Goal: Communication & Community: Answer question/provide support

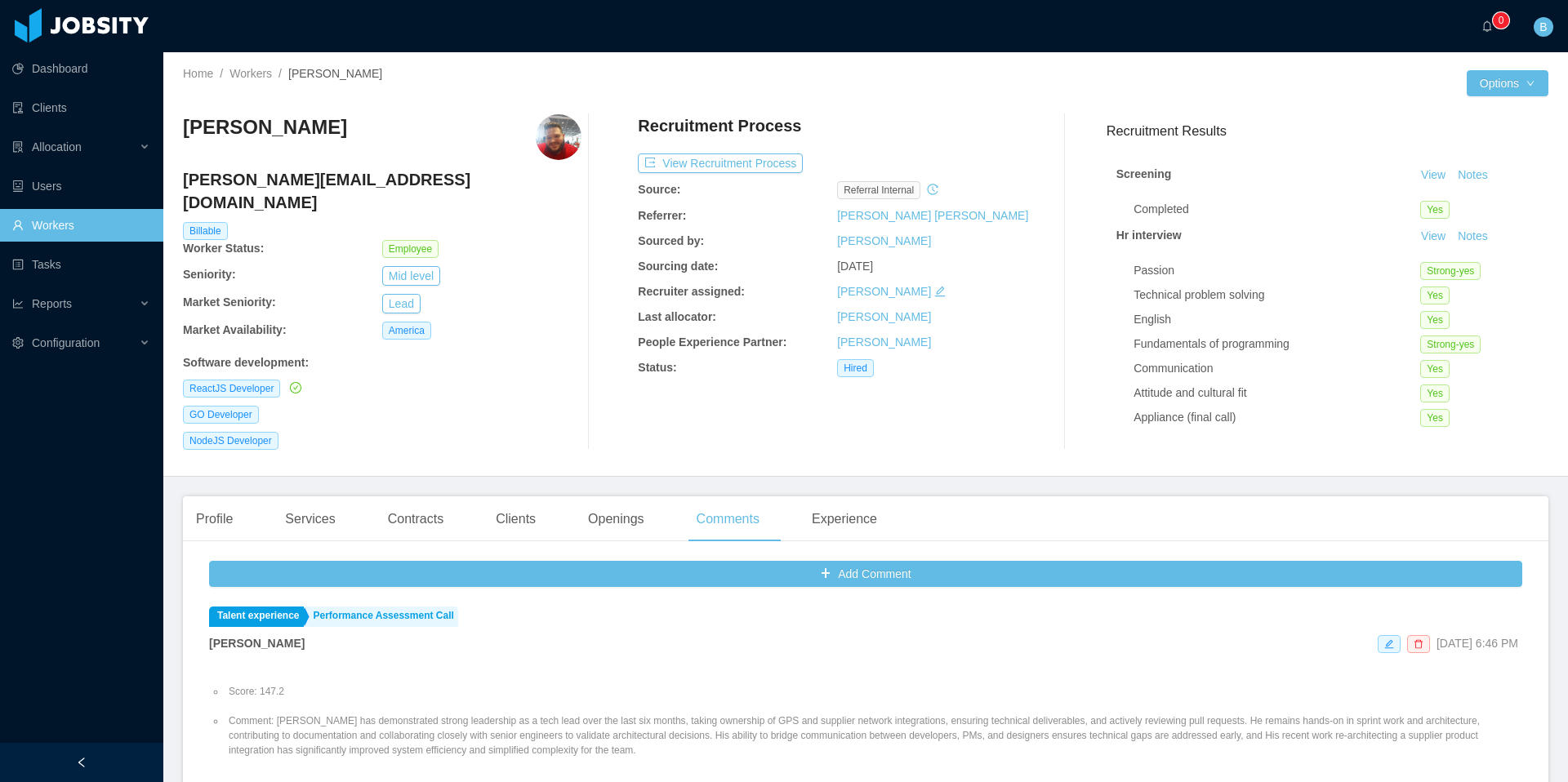
click at [84, 223] on link "Workers" at bounding box center [82, 226] width 138 height 33
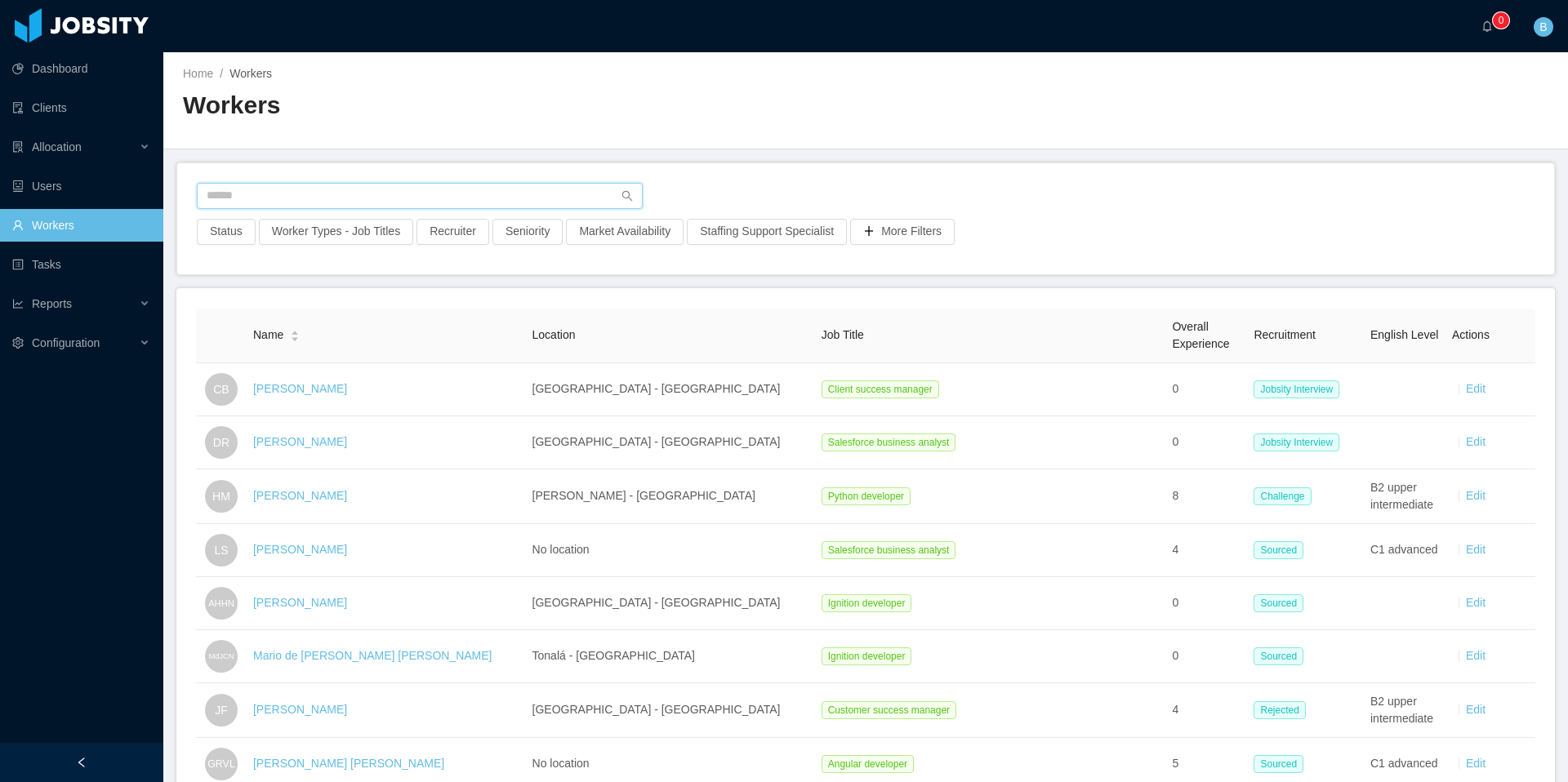
click at [412, 191] on input "text" at bounding box center [420, 196] width 446 height 26
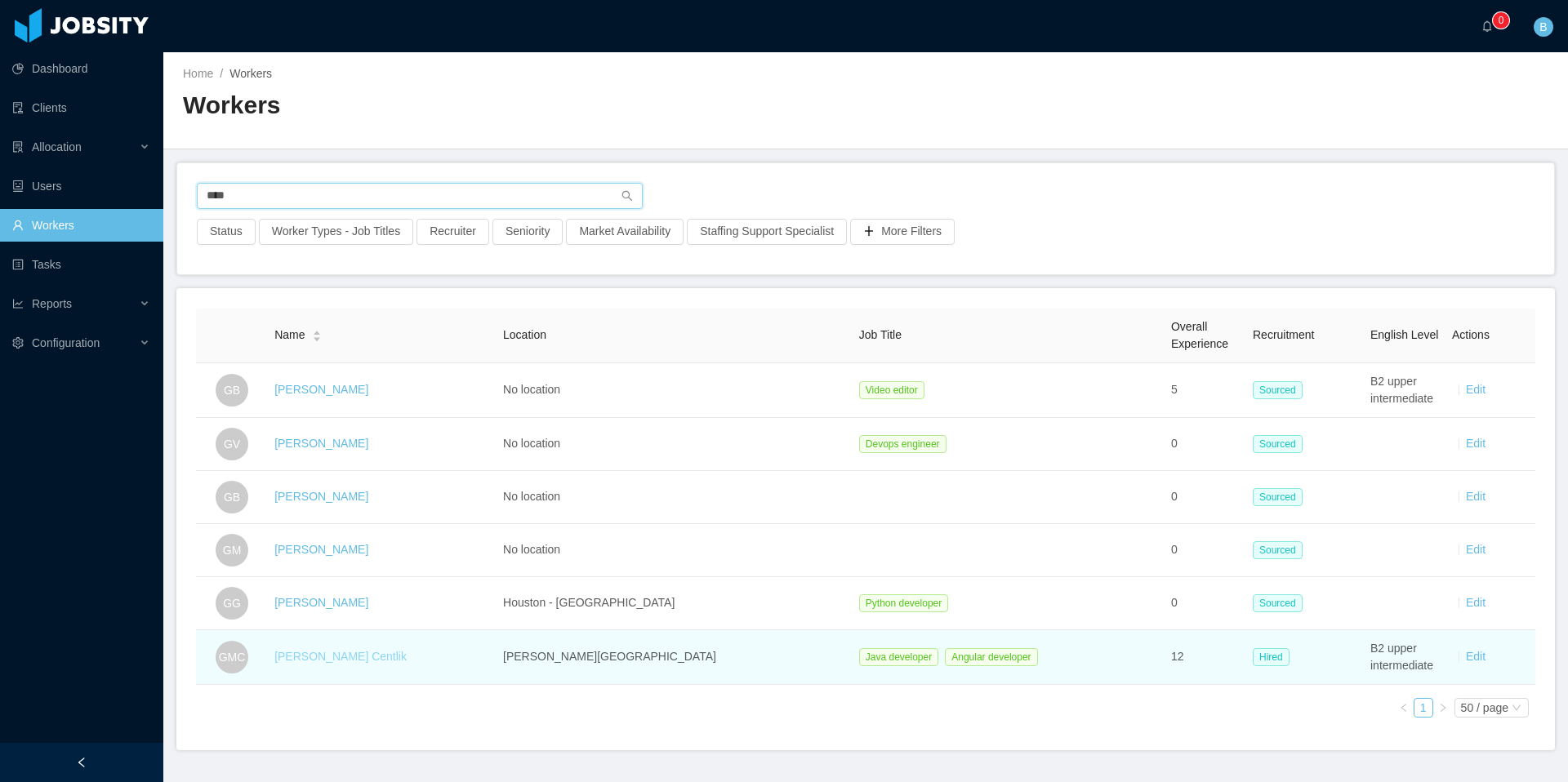
type input "****"
click at [346, 657] on link "[PERSON_NAME] Centlik" at bounding box center [341, 656] width 132 height 13
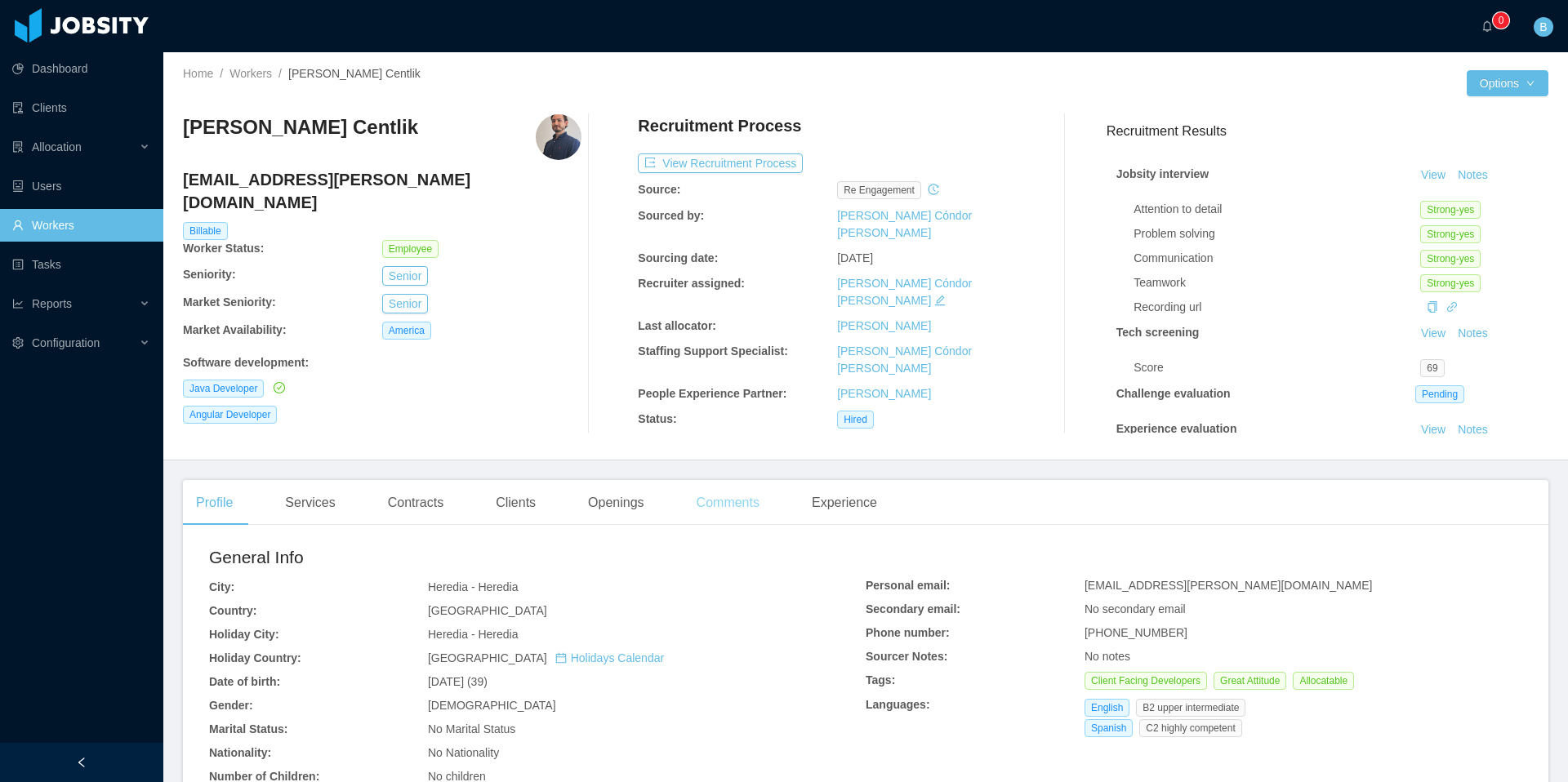
click at [718, 497] on div "Comments" at bounding box center [728, 503] width 89 height 45
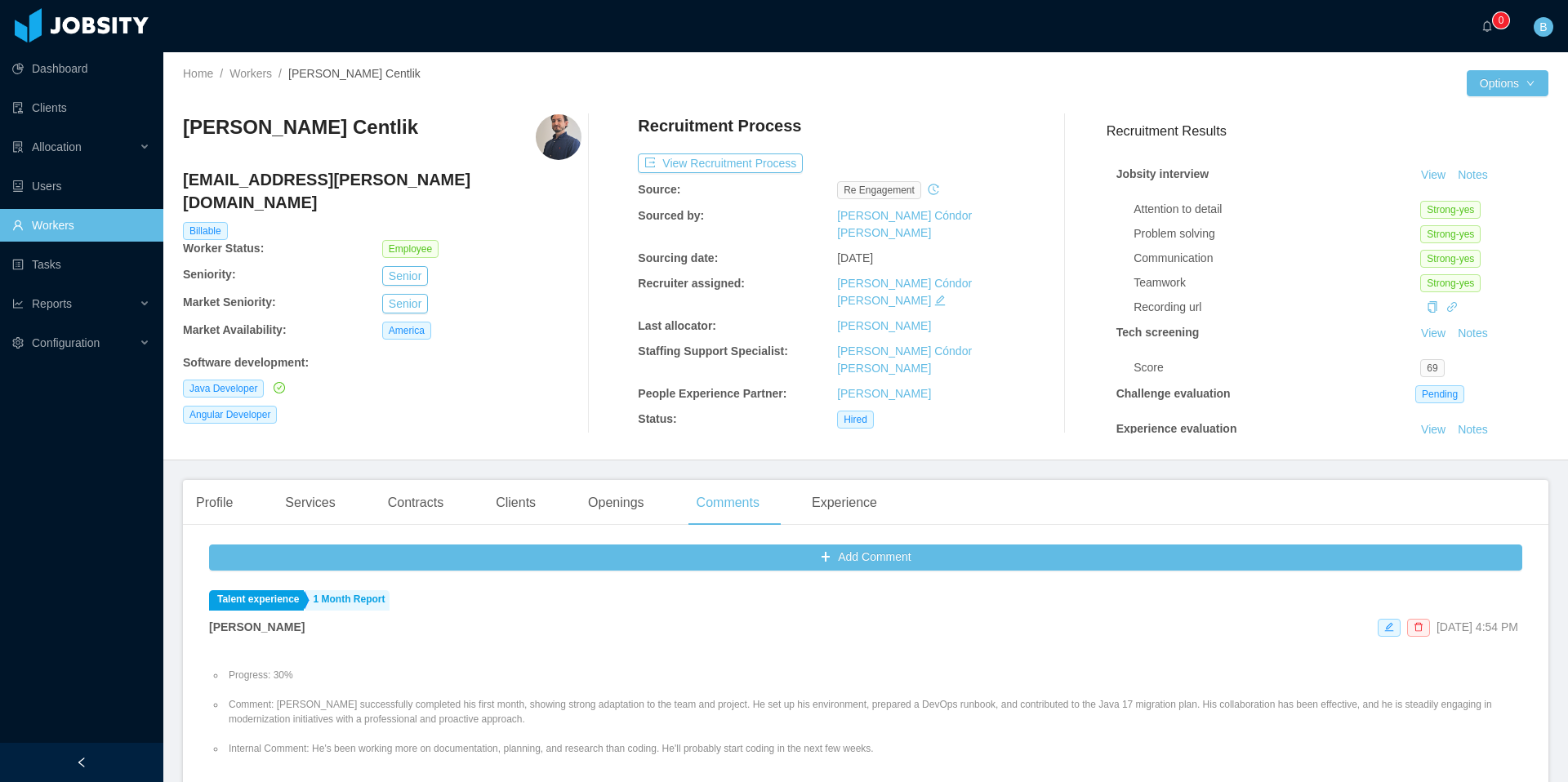
click at [564, 434] on div "[PERSON_NAME] [EMAIL_ADDRESS][PERSON_NAME][DOMAIN_NAME] Billable Worker Status:…" at bounding box center [866, 274] width 1366 height 345
drag, startPoint x: 557, startPoint y: 335, endPoint x: 521, endPoint y: 321, distance: 38.6
click at [521, 321] on div "[PERSON_NAME] [EMAIL_ADDRESS][PERSON_NAME][DOMAIN_NAME] Billable Worker Status:…" at bounding box center [866, 274] width 1366 height 319
click at [472, 405] on div "[PERSON_NAME] Centlik [EMAIL_ADDRESS][PERSON_NAME][DOMAIN_NAME] Billable Worker…" at bounding box center [382, 274] width 399 height 319
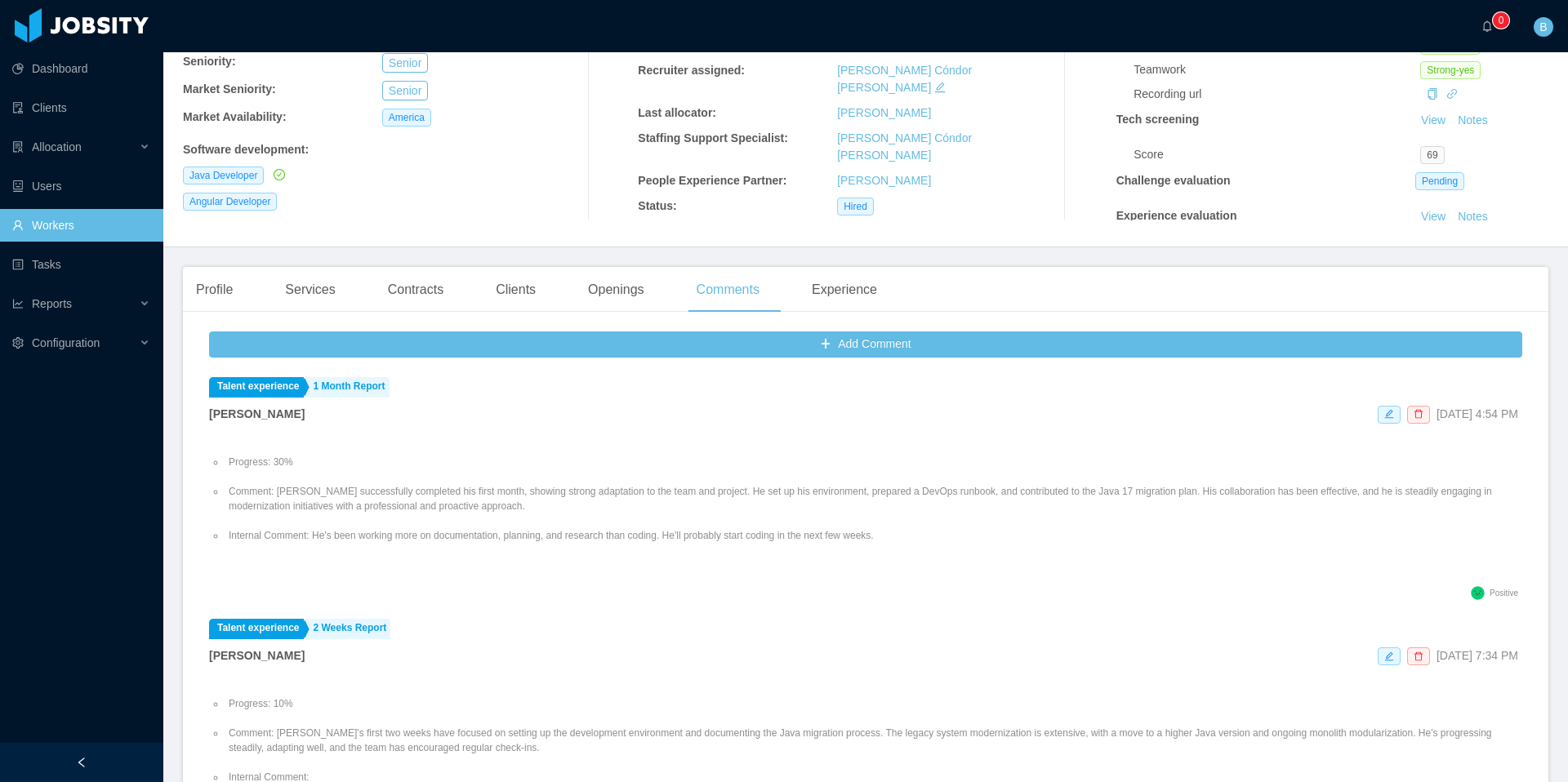
scroll to position [324, 0]
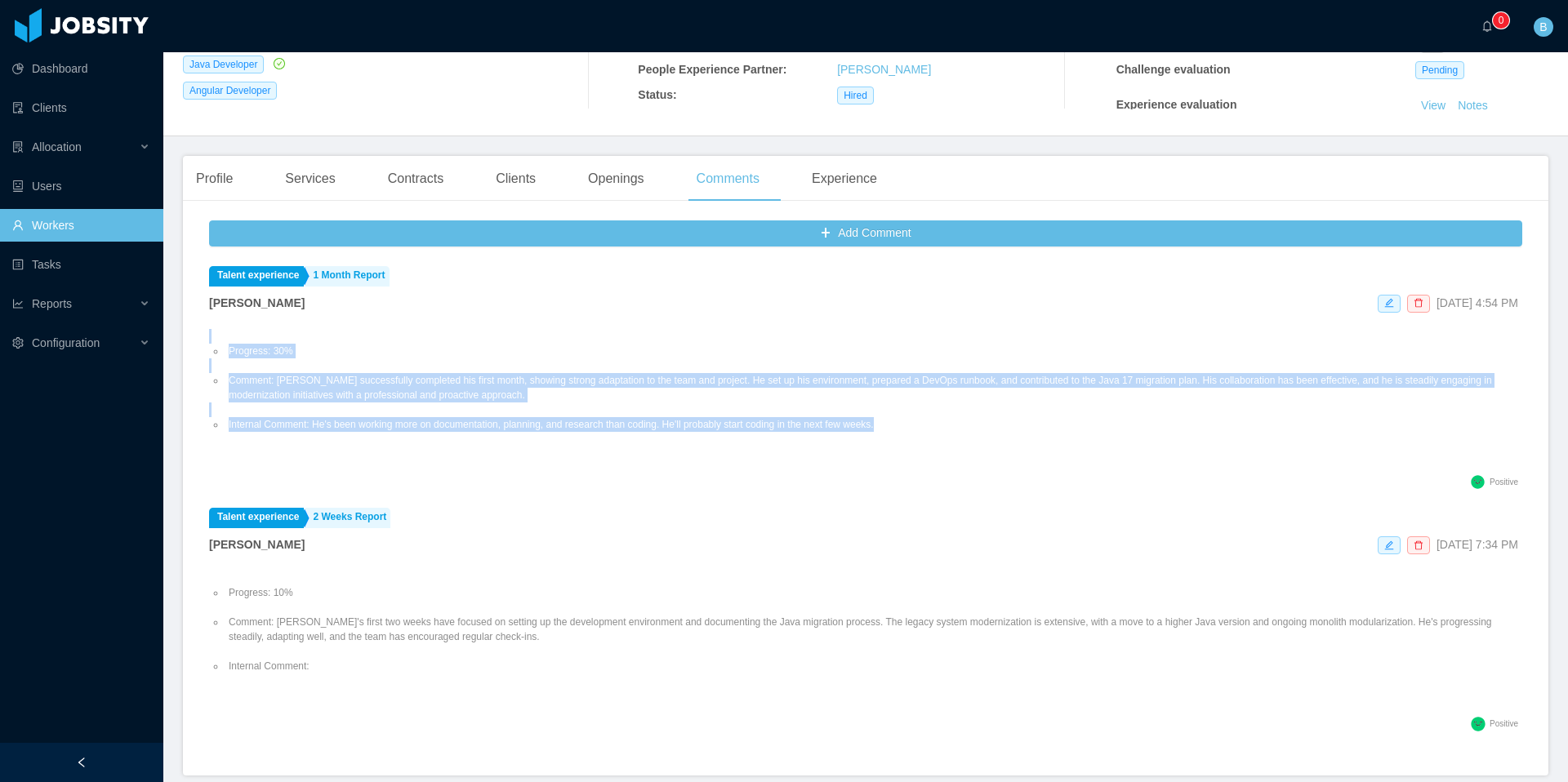
drag, startPoint x: 937, startPoint y: 426, endPoint x: 189, endPoint y: 336, distance: 753.4
click at [189, 336] on div "Add Comment Talent experience 1 Month Report [PERSON_NAME] [DATE] 4:54 PM Progr…" at bounding box center [866, 495] width 1366 height 562
click at [451, 326] on div "Progress: 30% Comment: [PERSON_NAME] successfully completed his first month, sh…" at bounding box center [866, 399] width 1313 height 145
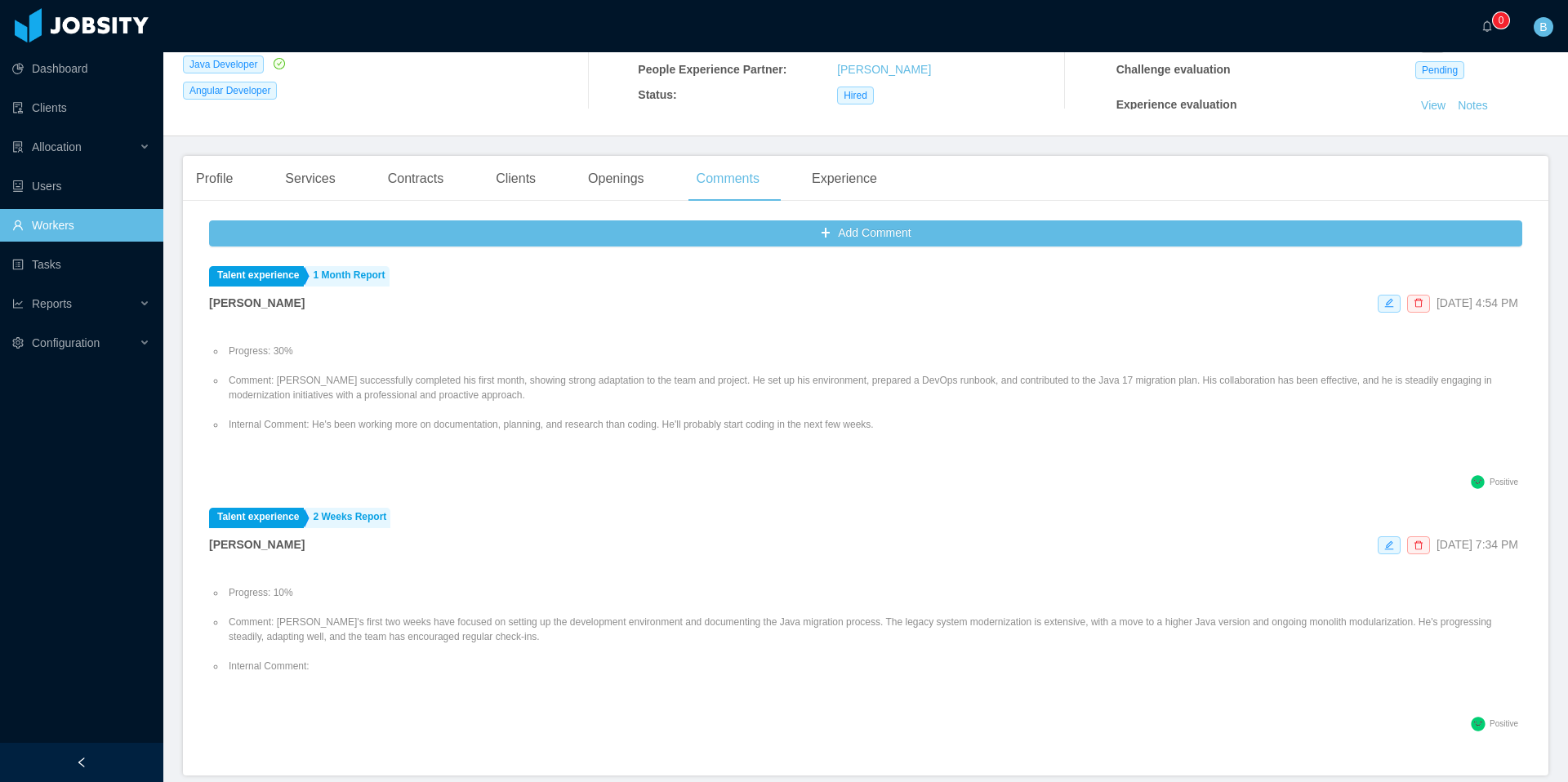
click at [261, 304] on strong "[PERSON_NAME]" at bounding box center [256, 303] width 95 height 13
click at [364, 314] on li "Talent experience 1 Month Report [PERSON_NAME] [DATE] 4:54 PM Progress: 30% Com…" at bounding box center [866, 381] width 1313 height 243
click at [270, 306] on strong "[PERSON_NAME]" at bounding box center [256, 303] width 95 height 13
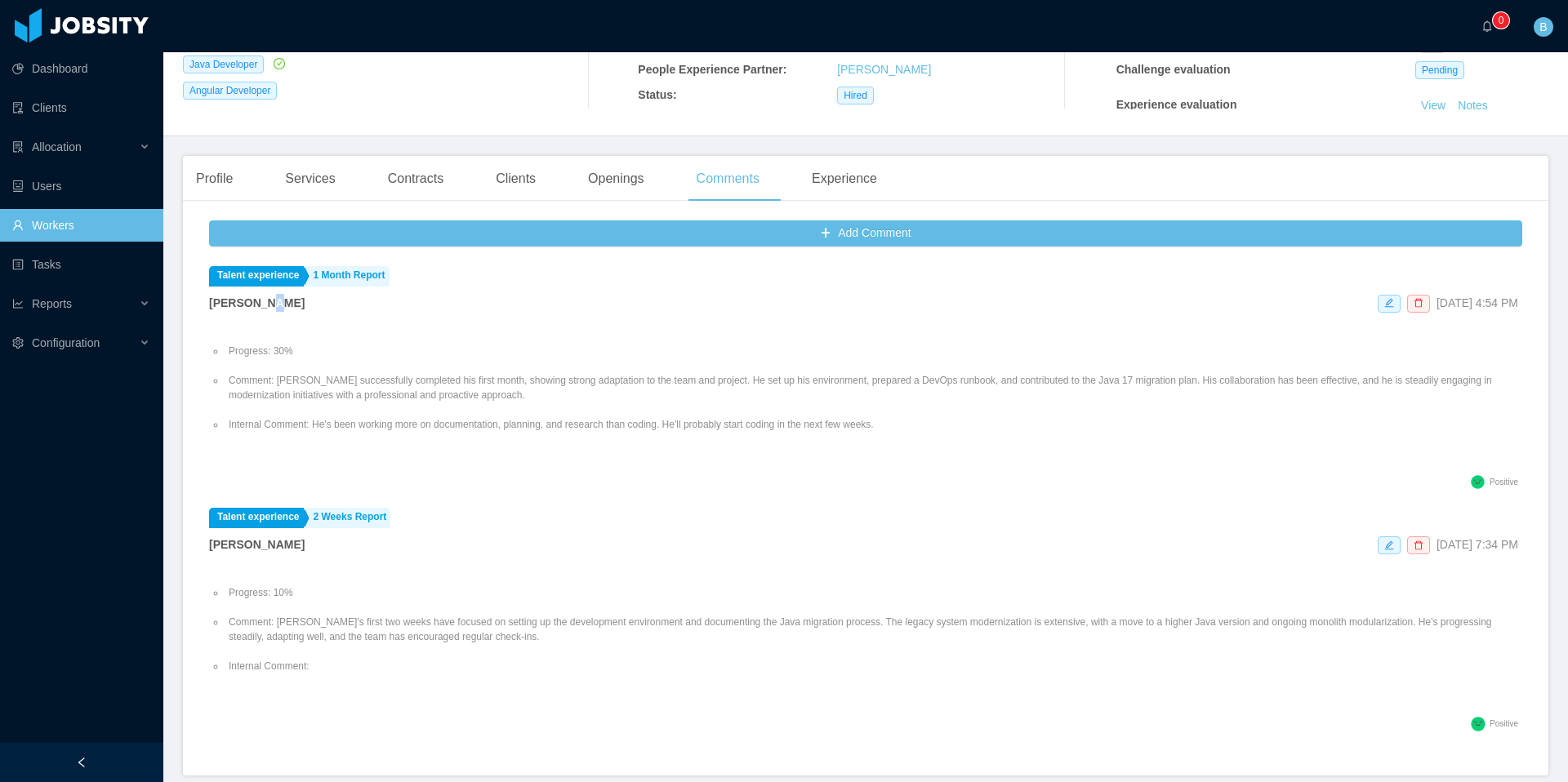
click at [270, 306] on strong "[PERSON_NAME]" at bounding box center [256, 303] width 95 height 13
click at [324, 310] on div "[PERSON_NAME] [DATE] 4:54 PM" at bounding box center [866, 303] width 1313 height 19
click at [266, 298] on strong "[PERSON_NAME]" at bounding box center [256, 303] width 95 height 13
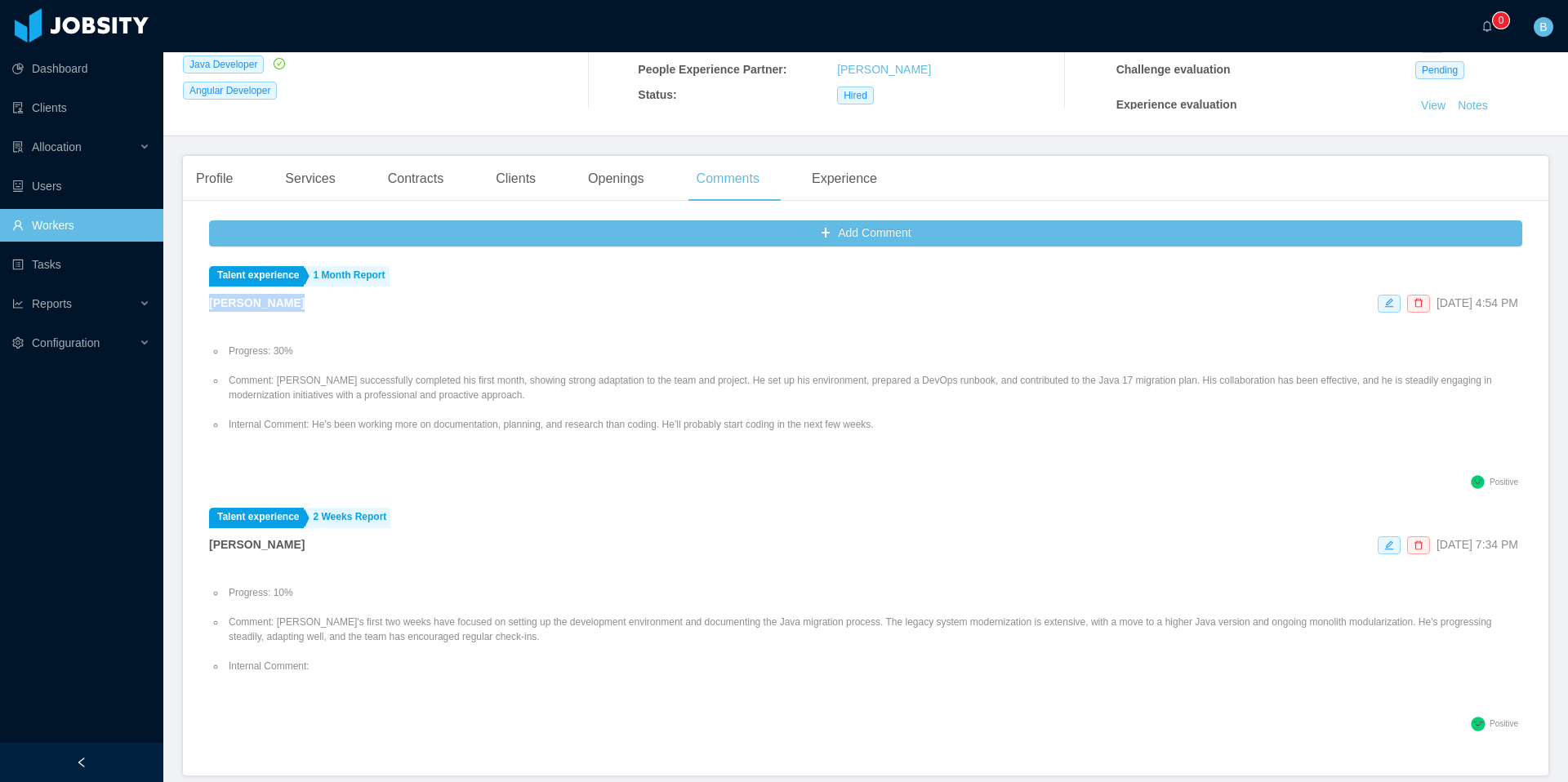
click at [266, 298] on strong "[PERSON_NAME]" at bounding box center [256, 303] width 95 height 13
click at [410, 307] on div "[PERSON_NAME] [DATE] 4:54 PM" at bounding box center [866, 303] width 1313 height 19
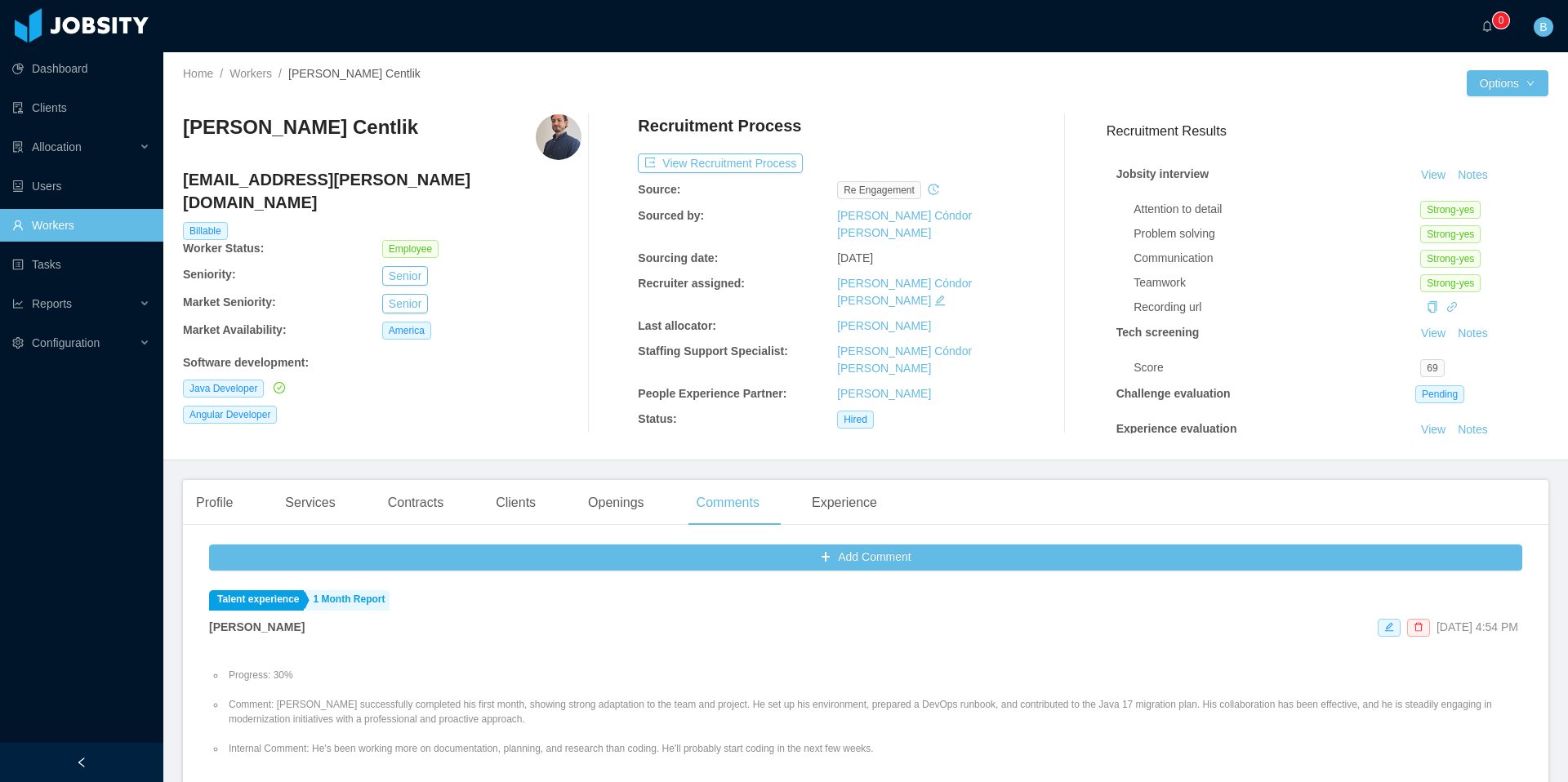
click at [83, 219] on link "Workers" at bounding box center [82, 226] width 138 height 33
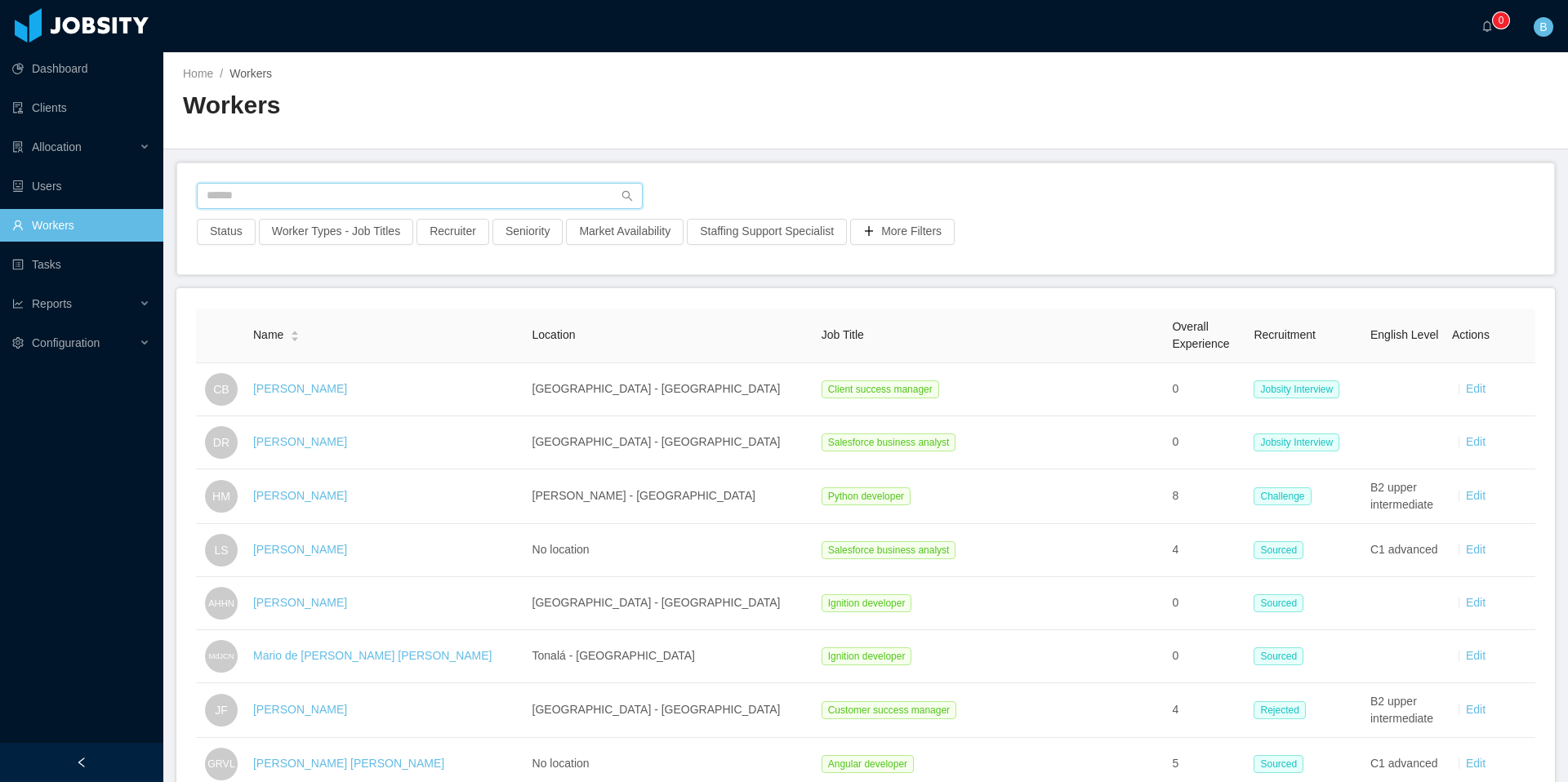
click at [351, 205] on input "text" at bounding box center [420, 196] width 446 height 26
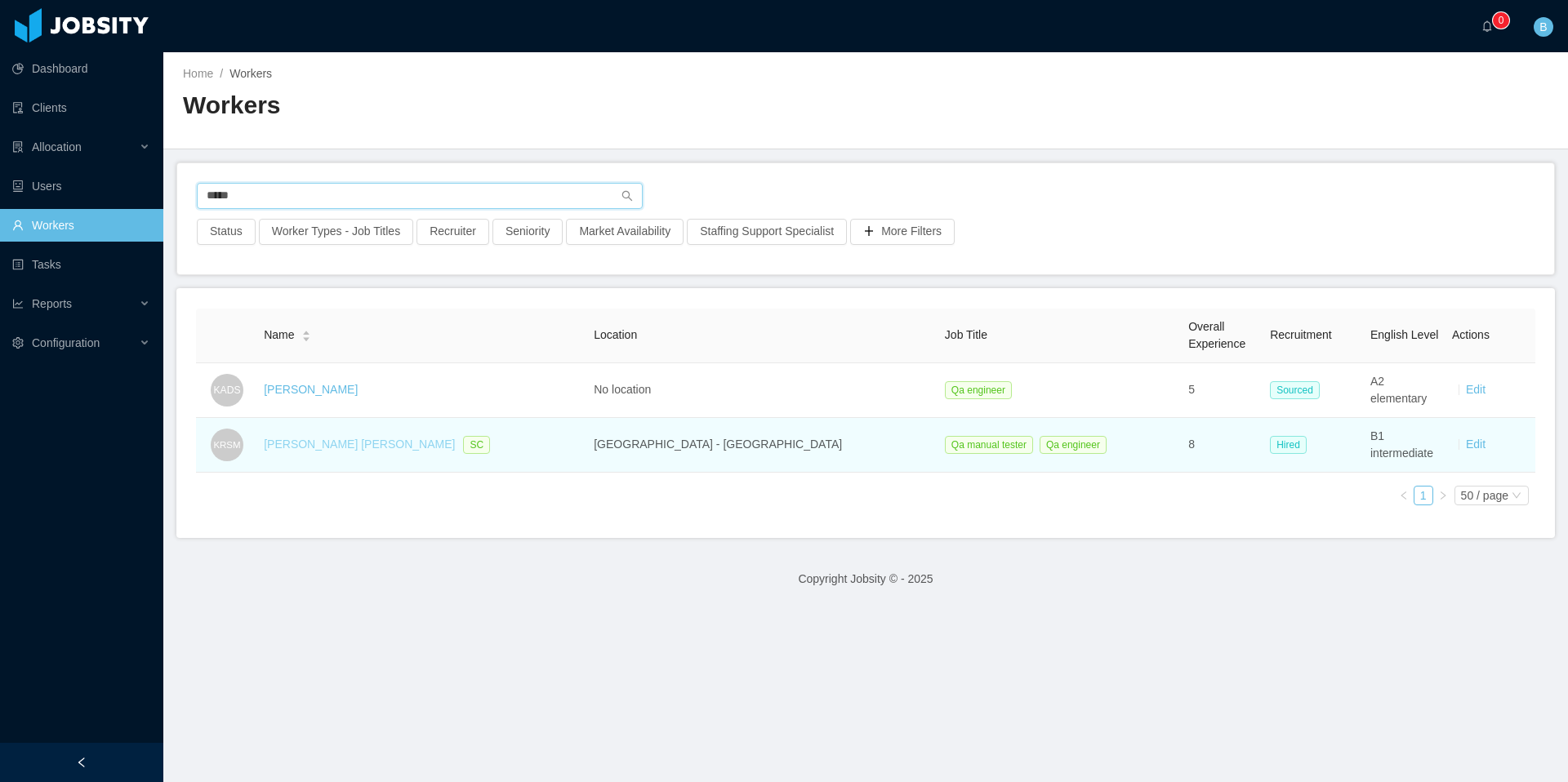
type input "*****"
click at [356, 447] on link "[PERSON_NAME] [PERSON_NAME]" at bounding box center [359, 444] width 191 height 13
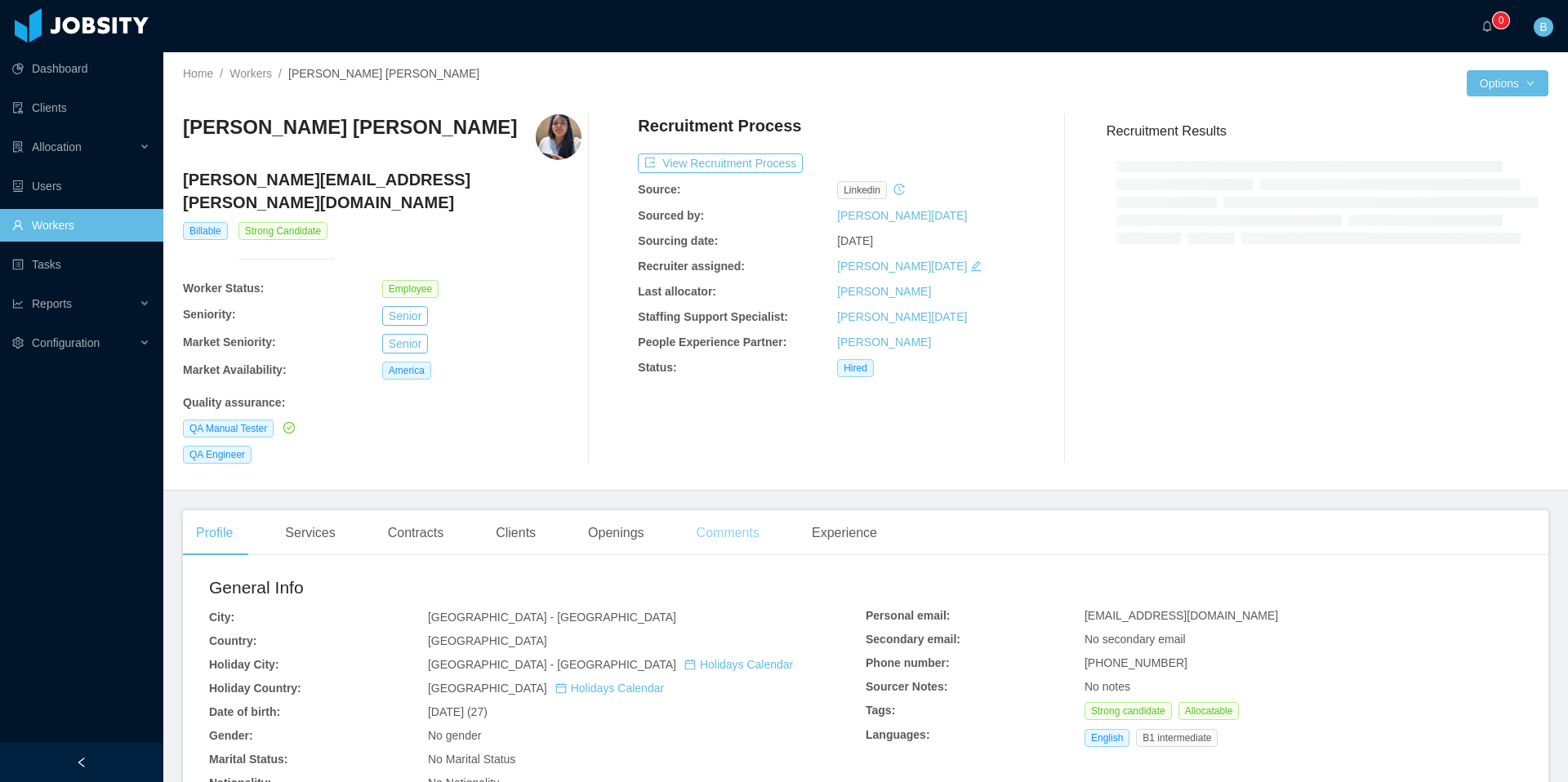
click at [729, 516] on div "Comments" at bounding box center [728, 533] width 89 height 45
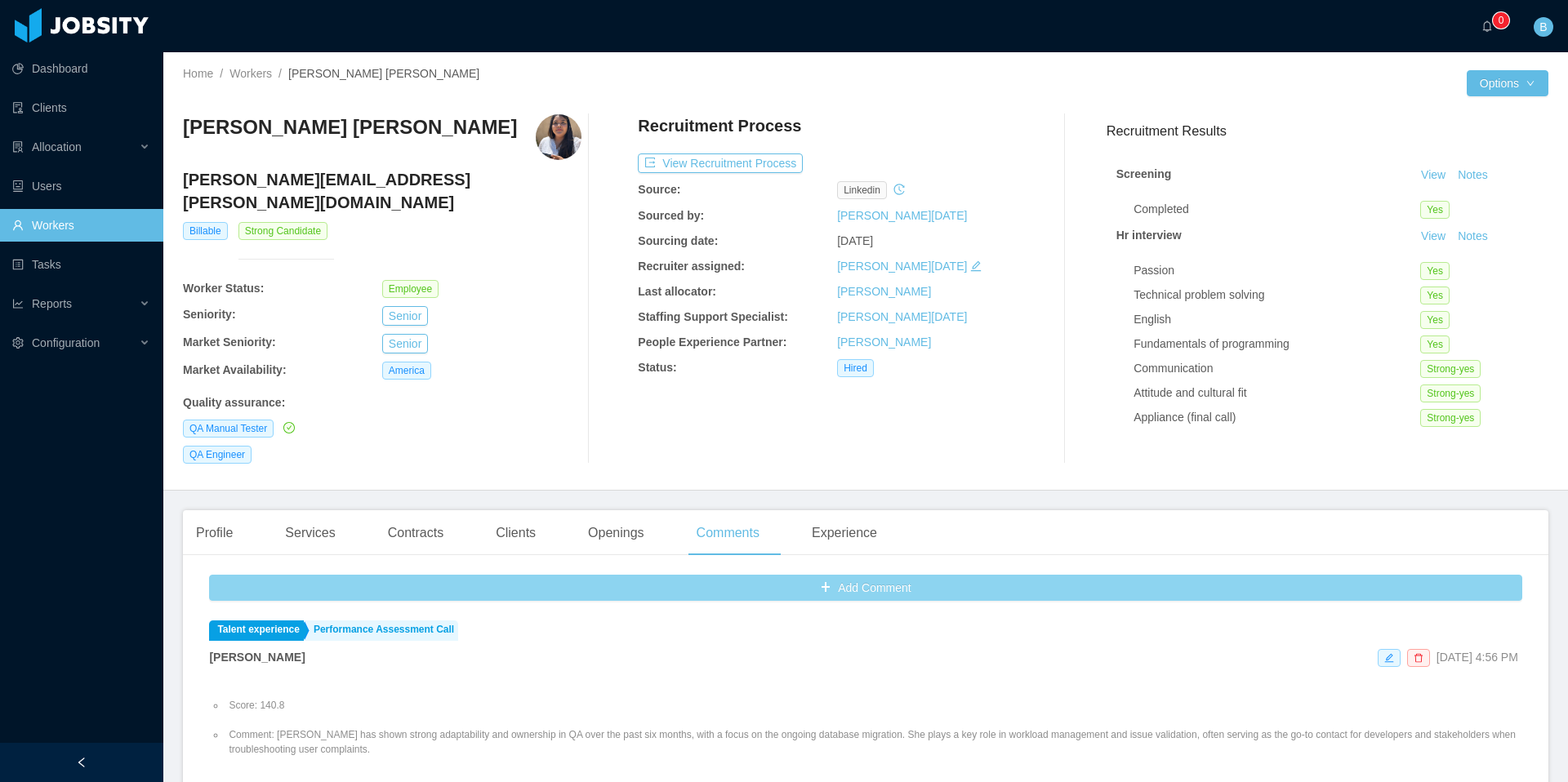
click at [651, 575] on button "Add Comment" at bounding box center [866, 588] width 1313 height 26
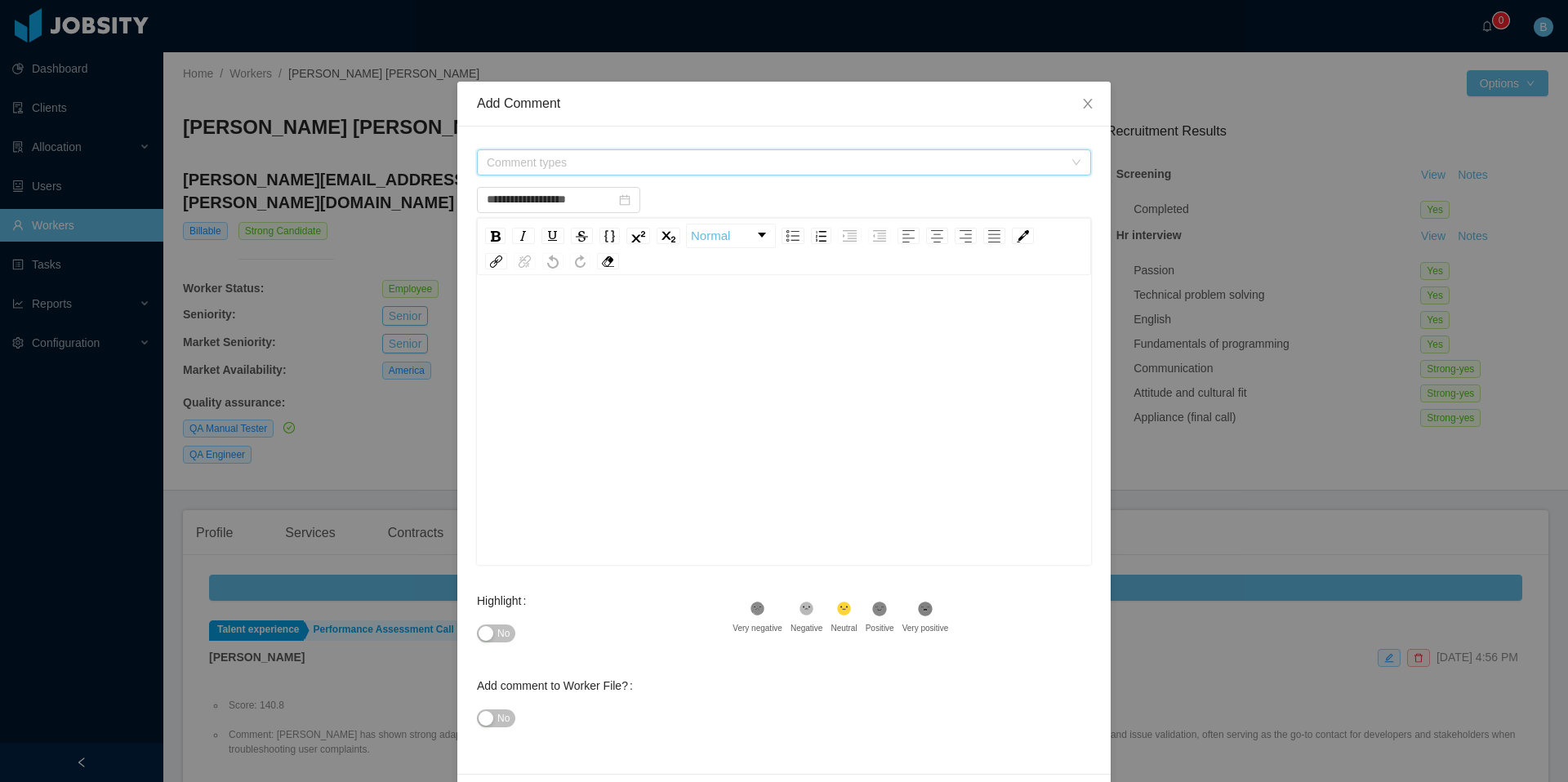
click at [605, 170] on span "Comment types" at bounding box center [779, 162] width 584 height 24
click at [483, 251] on icon "icon: caret-down" at bounding box center [483, 254] width 8 height 8
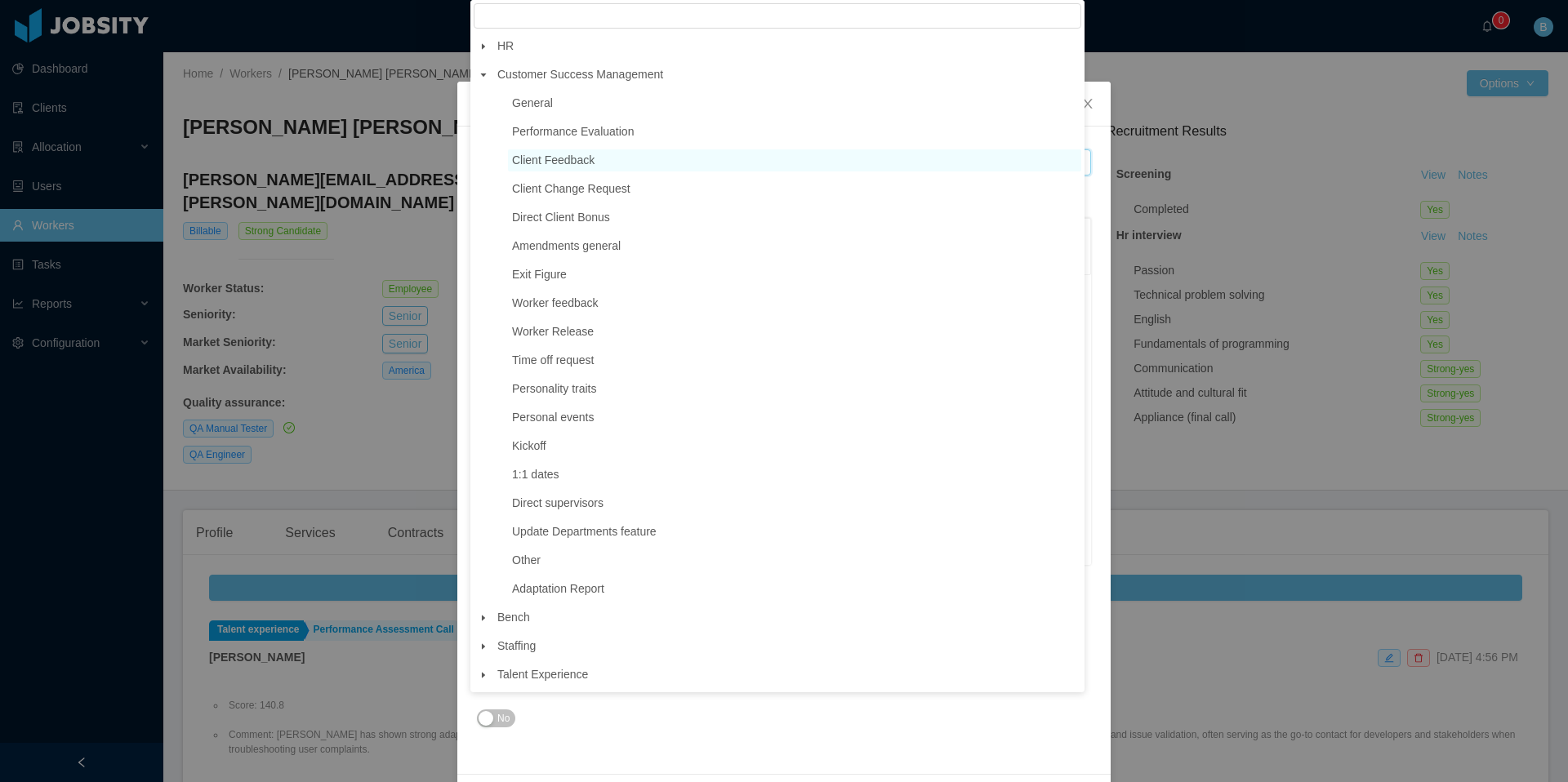
click at [576, 159] on span "Client Feedback" at bounding box center [553, 159] width 82 height 13
type input "**********"
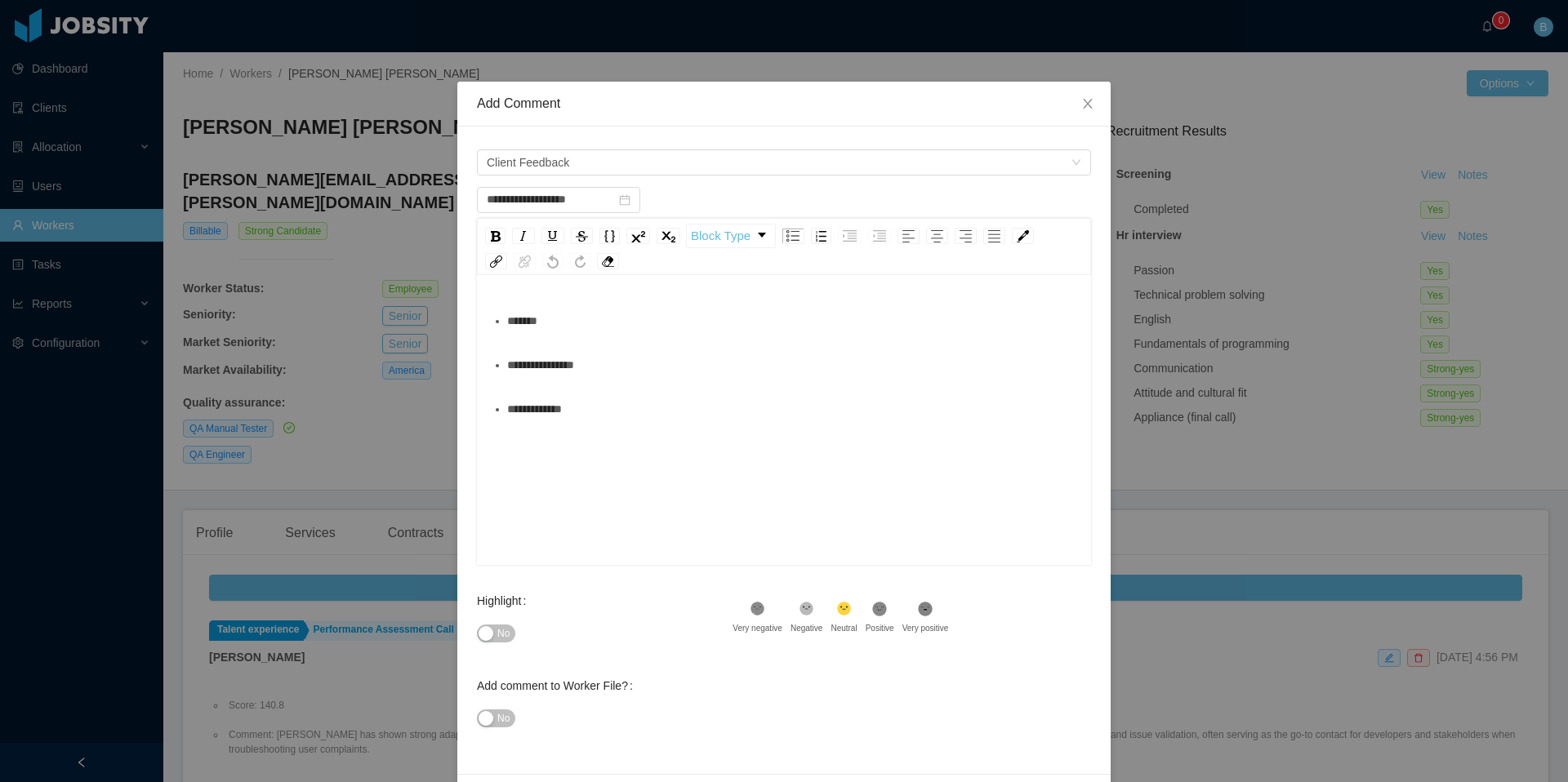
click at [614, 315] on div "*******" at bounding box center [793, 321] width 572 height 33
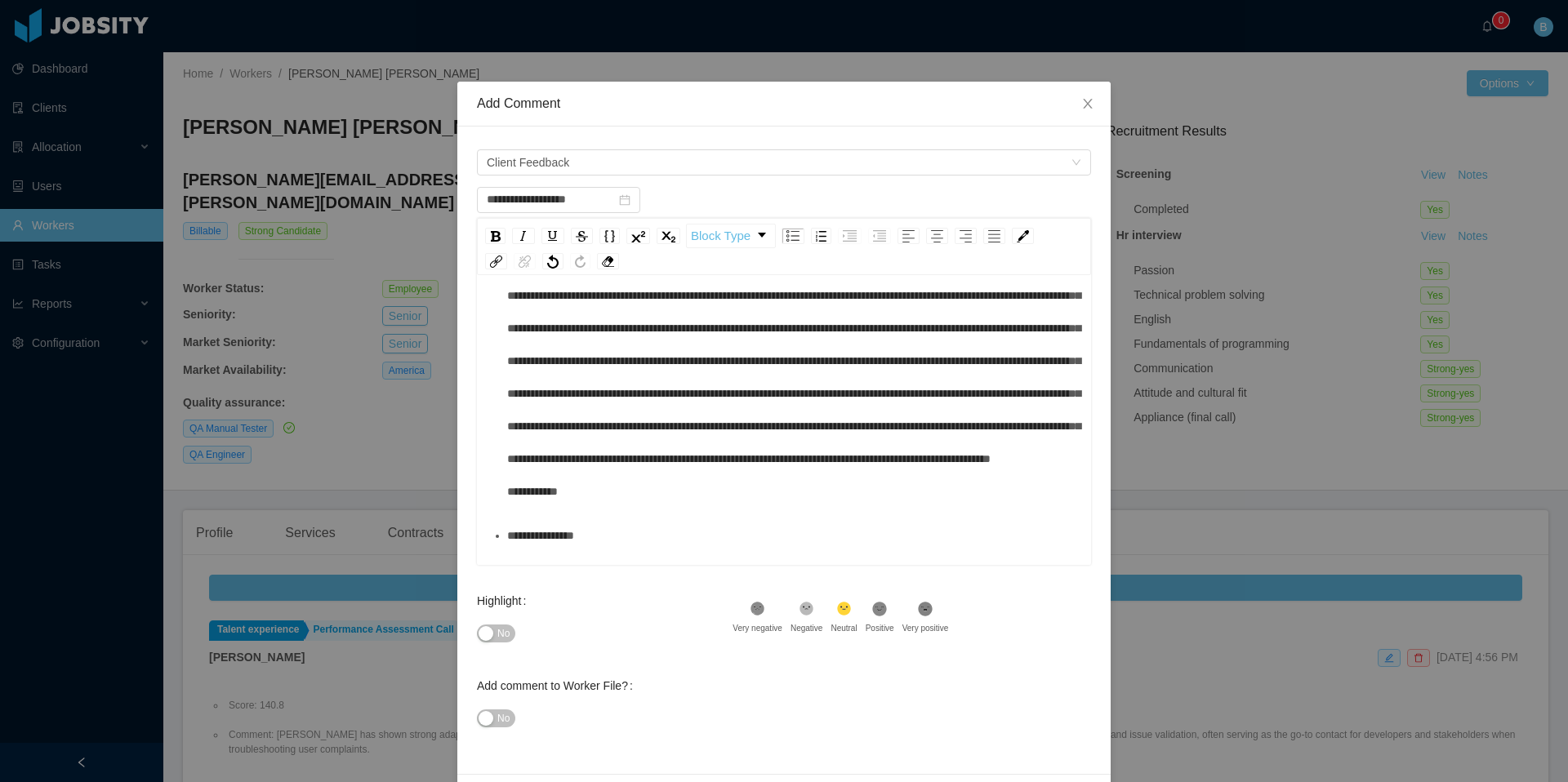
scroll to position [351, 0]
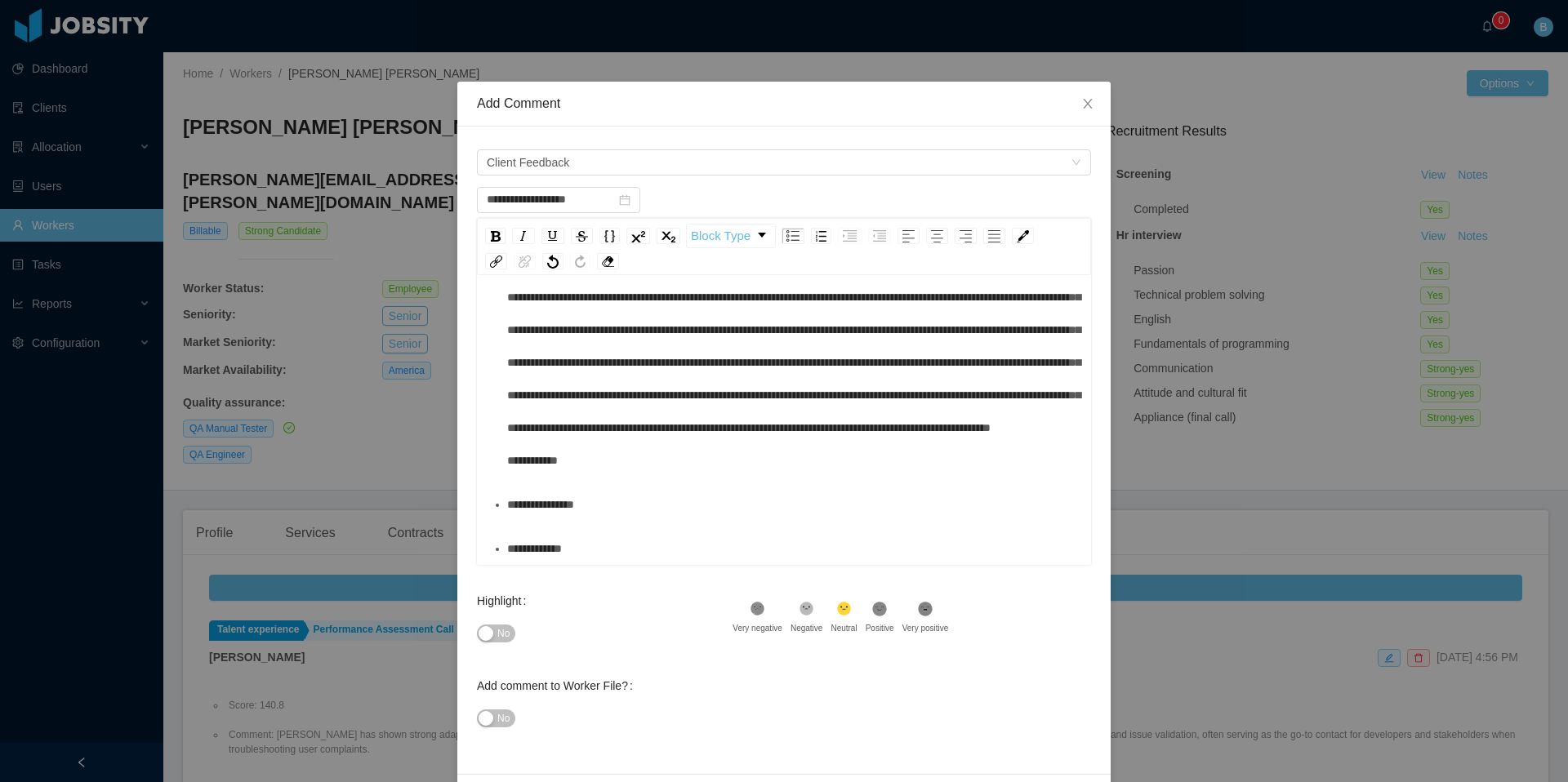
click at [884, 609] on icon at bounding box center [879, 609] width 8 height 5
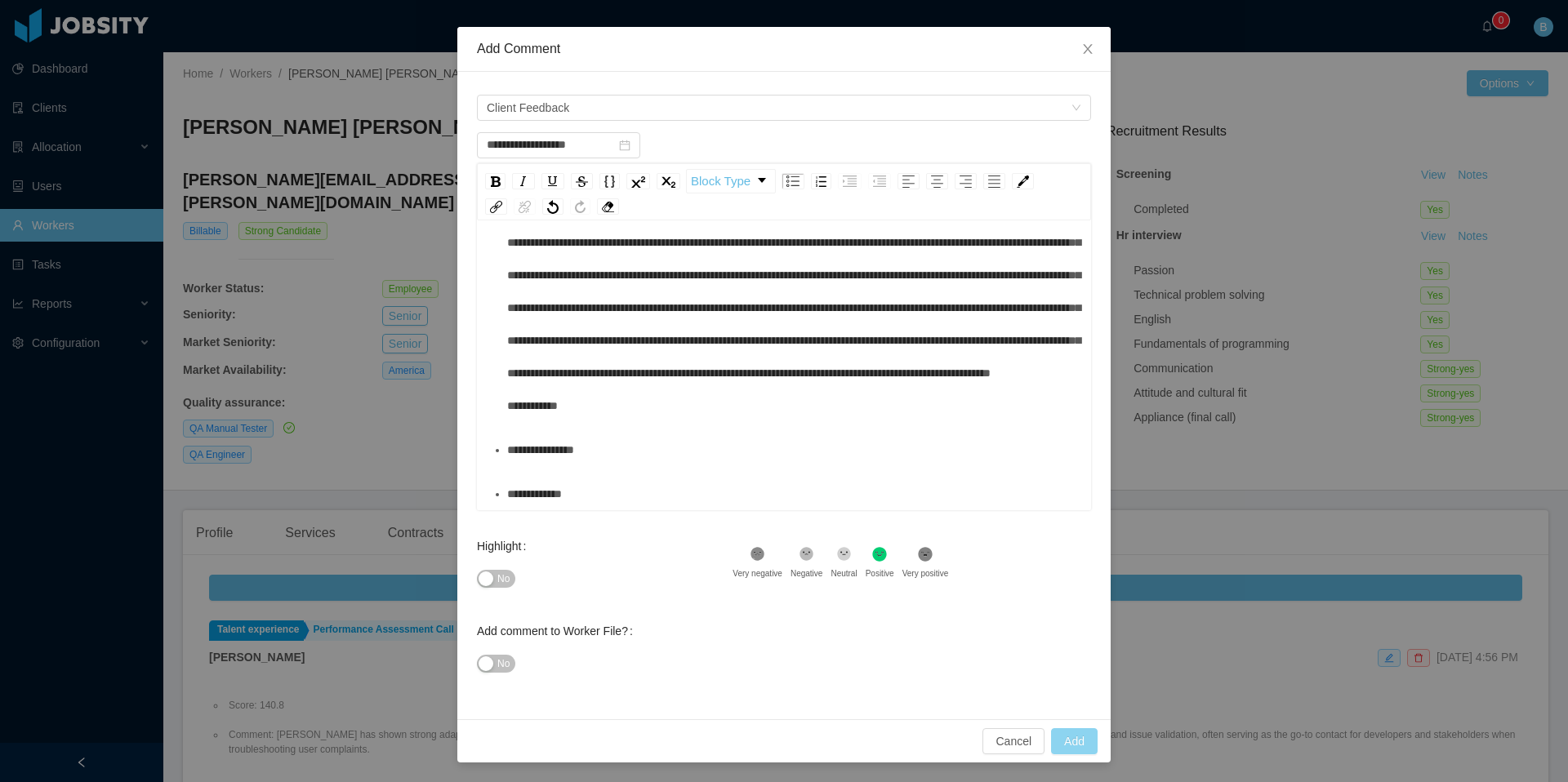
click at [1051, 741] on button "Add" at bounding box center [1074, 741] width 46 height 26
type input "**********"
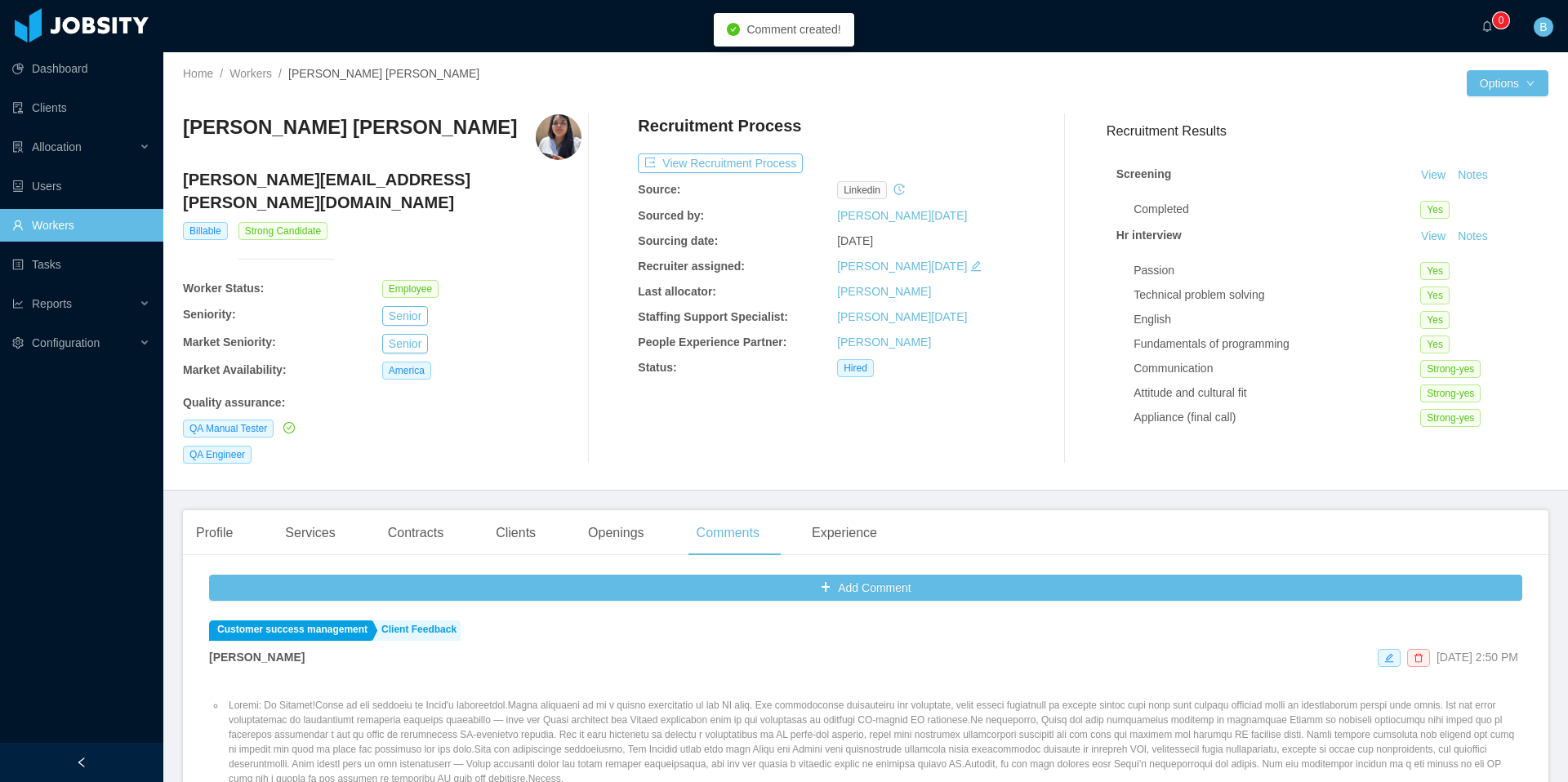
scroll to position [203, 0]
